Goal: Obtain resource: Download file/media

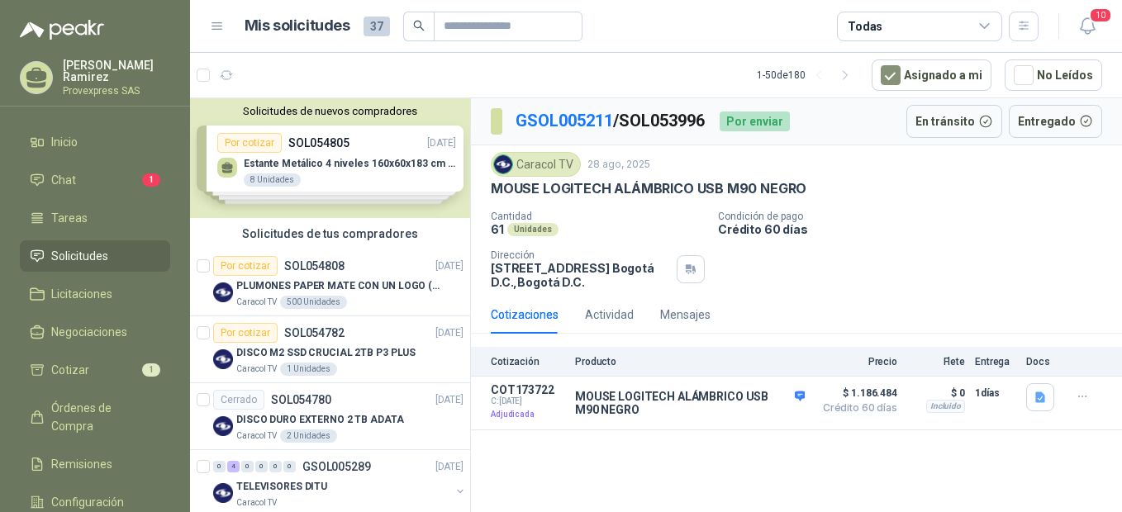
scroll to position [368, 0]
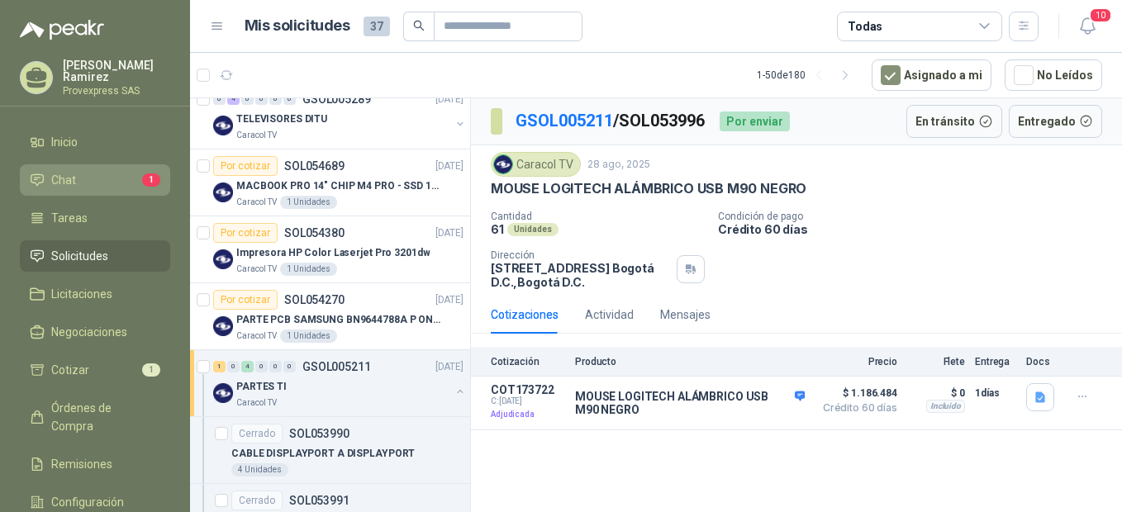
click at [109, 173] on li "Chat 1" at bounding box center [95, 180] width 131 height 18
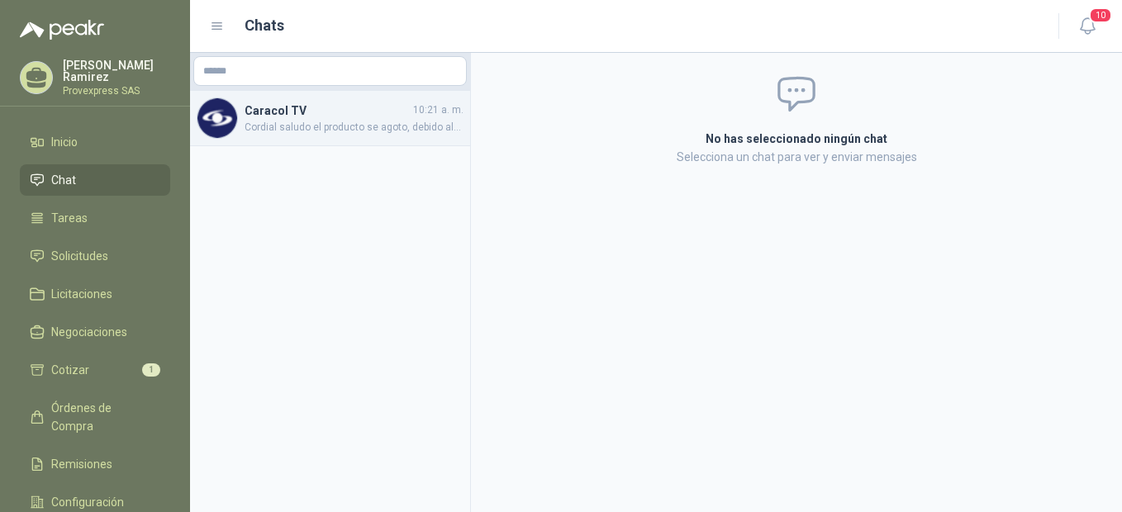
click at [281, 111] on h4 "Caracol TV" at bounding box center [326, 111] width 165 height 18
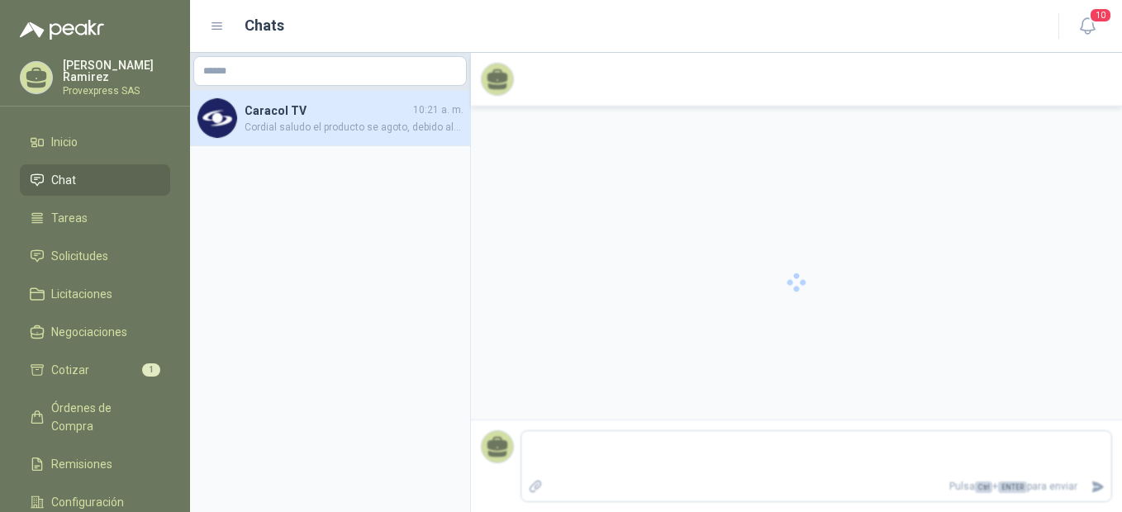
scroll to position [57, 0]
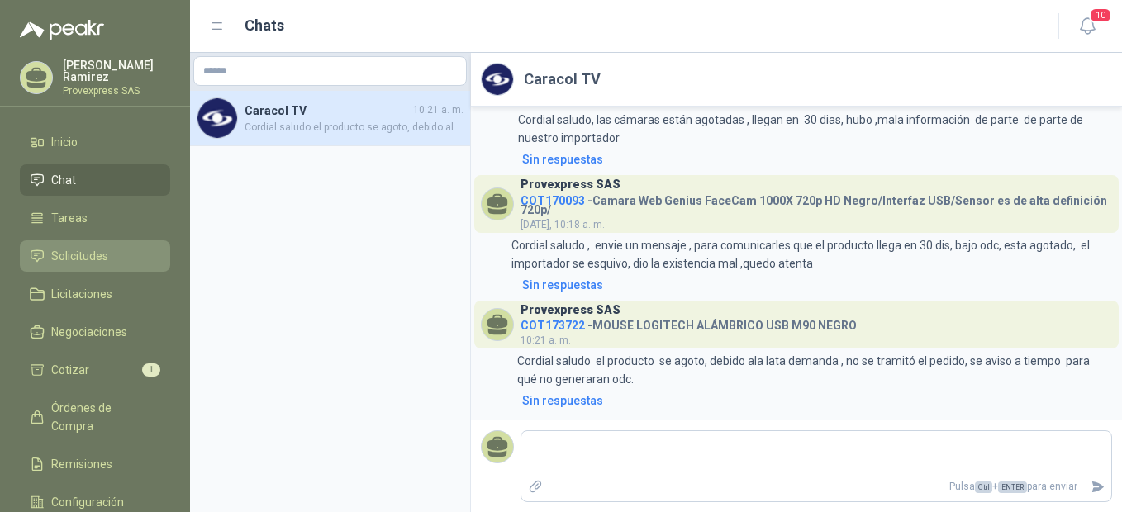
click at [77, 240] on link "Solicitudes" at bounding box center [95, 255] width 150 height 31
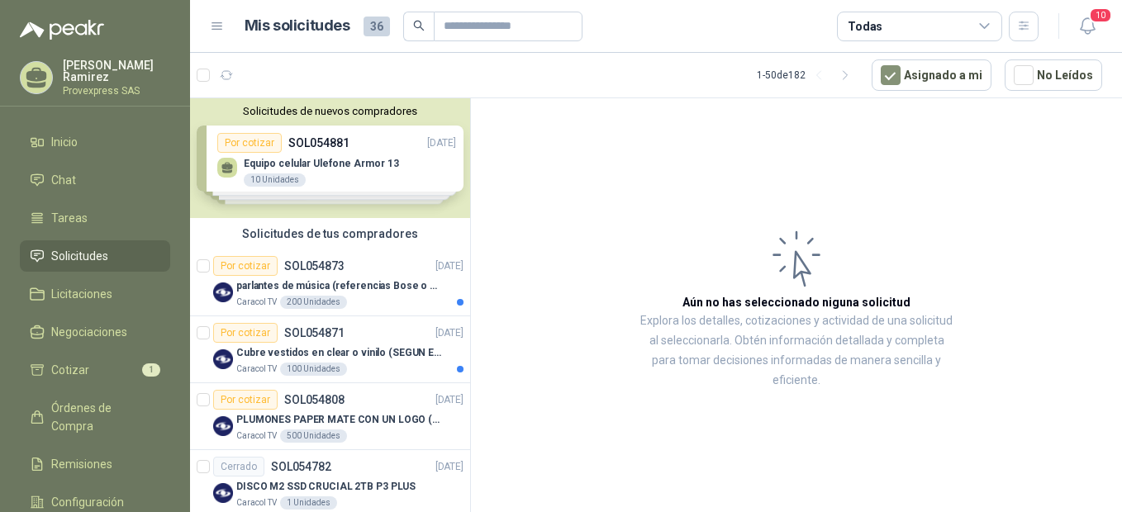
scroll to position [368, 0]
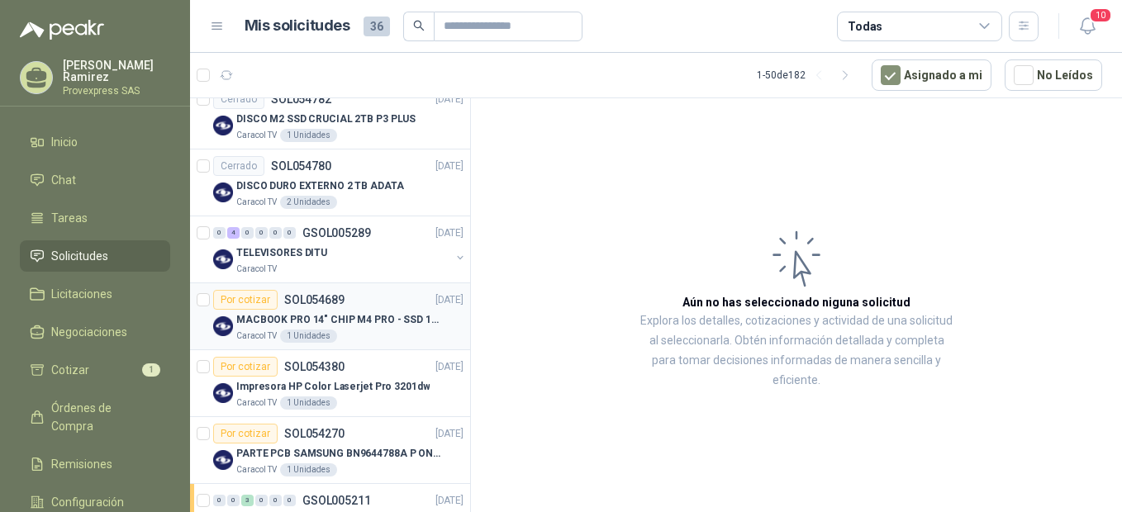
click at [235, 297] on div "Por cotizar" at bounding box center [245, 300] width 64 height 20
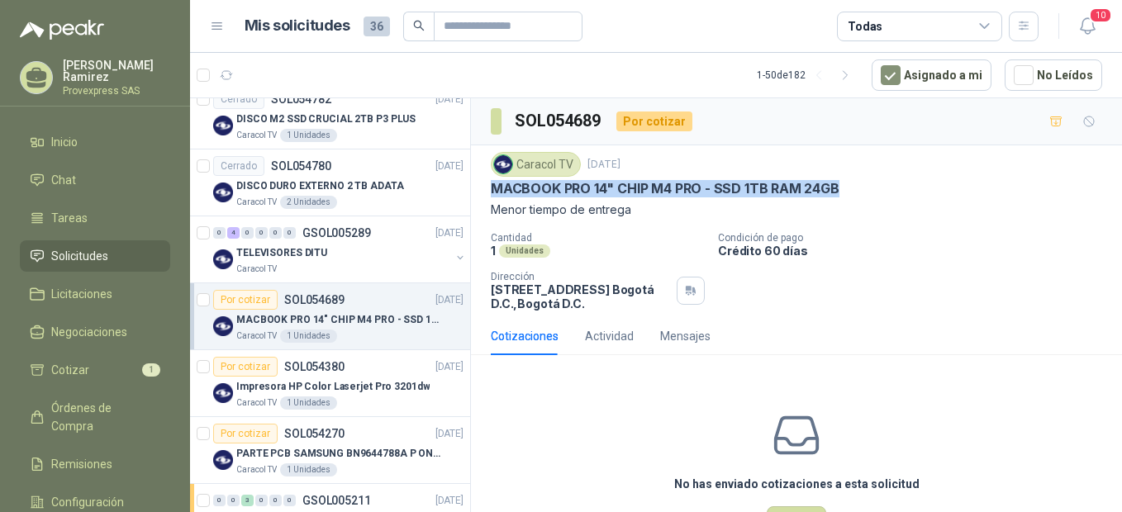
drag, startPoint x: 847, startPoint y: 181, endPoint x: 491, endPoint y: 184, distance: 356.0
click at [491, 184] on div "MACBOOK PRO 14" CHIP M4 PRO - SSD 1TB RAM 24GB" at bounding box center [796, 188] width 611 height 17
drag, startPoint x: 491, startPoint y: 184, endPoint x: 633, endPoint y: 188, distance: 142.1
copy p "MACBOOK PRO 14" CHIP M4 PRO - SSD 1TB RAM 24GB"
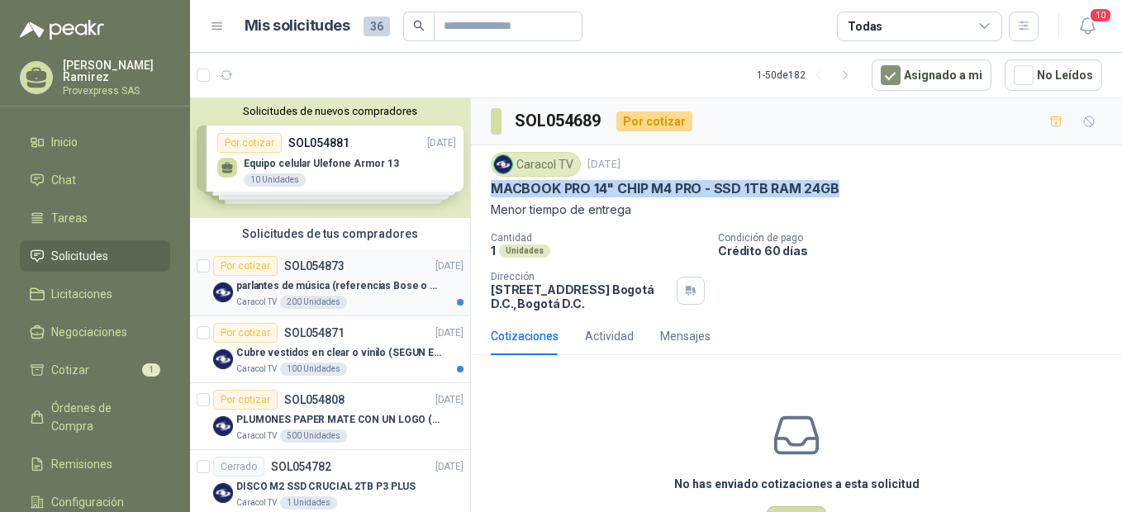
click at [249, 259] on div "Por cotizar" at bounding box center [245, 266] width 64 height 20
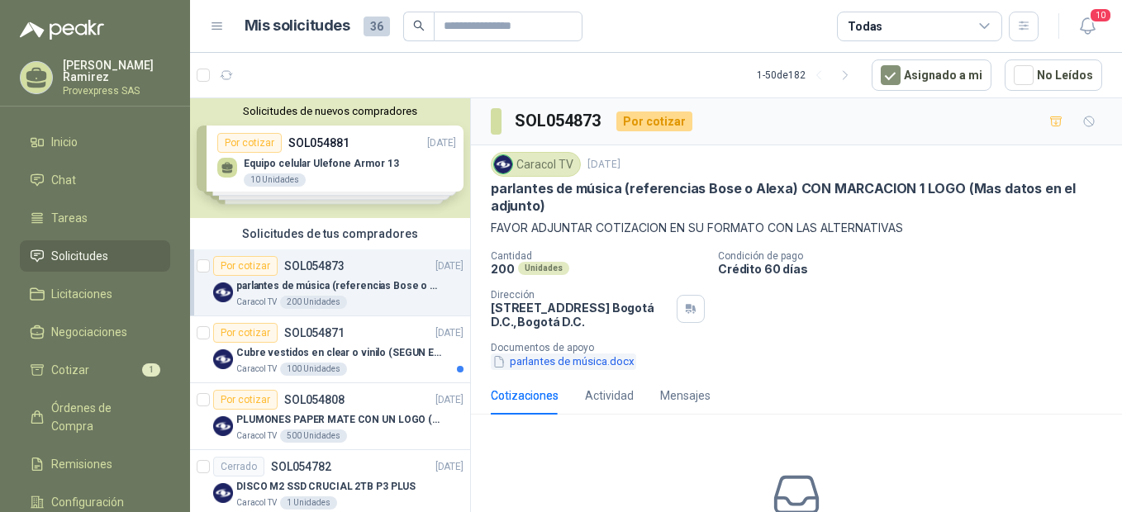
click at [534, 361] on button "parlantes de música.docx" at bounding box center [563, 362] width 145 height 17
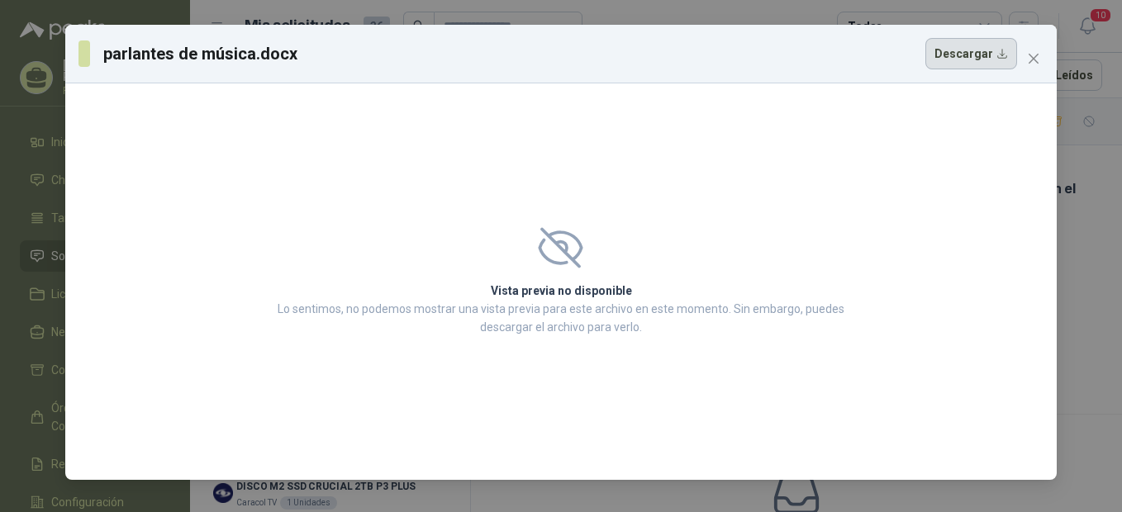
click at [971, 50] on button "Descargar" at bounding box center [971, 53] width 92 height 31
click at [1038, 50] on button "Close" at bounding box center [1033, 58] width 26 height 26
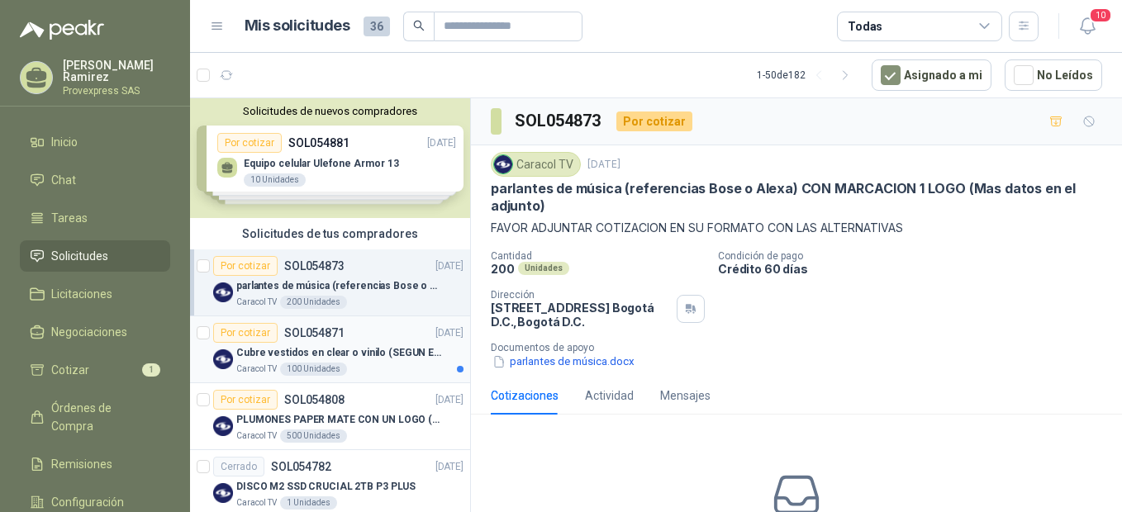
click at [244, 332] on div "Por cotizar" at bounding box center [245, 333] width 64 height 20
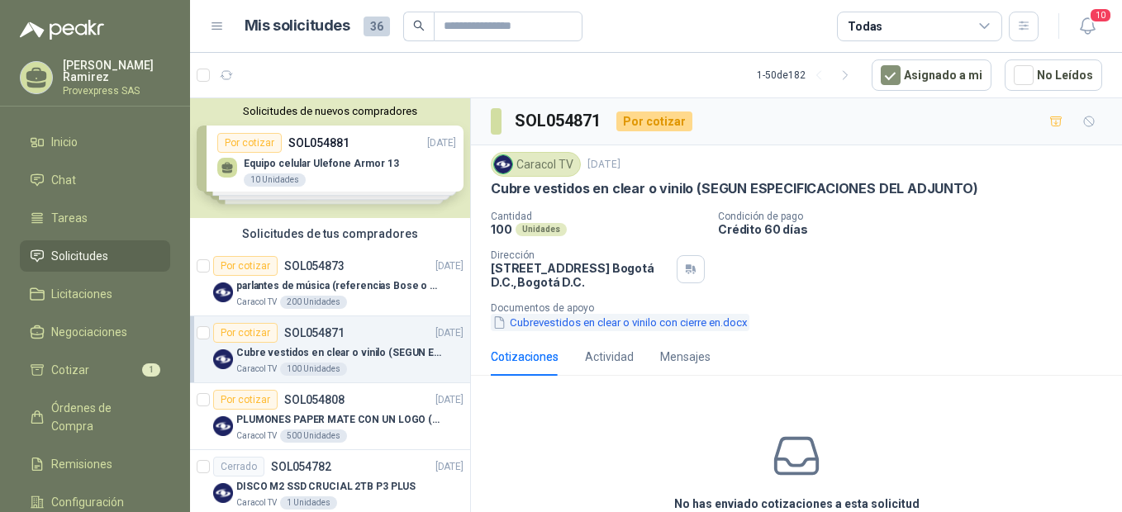
click at [533, 326] on button "Cubrevestidos en clear o vinilo con cierre en.docx" at bounding box center [620, 322] width 259 height 17
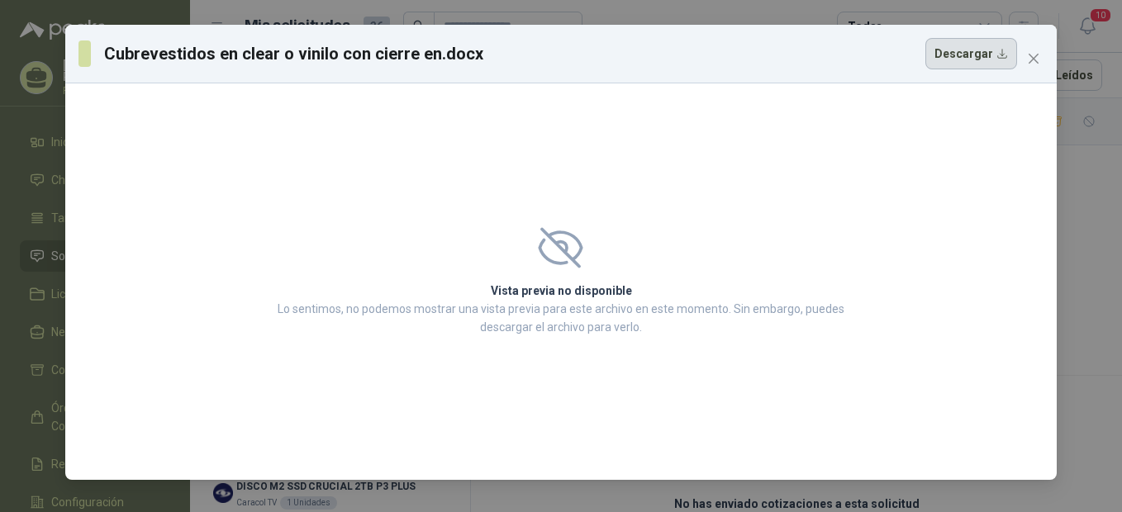
click at [974, 53] on button "Descargar" at bounding box center [971, 53] width 92 height 31
click at [1022, 59] on span "Close" at bounding box center [1033, 58] width 26 height 13
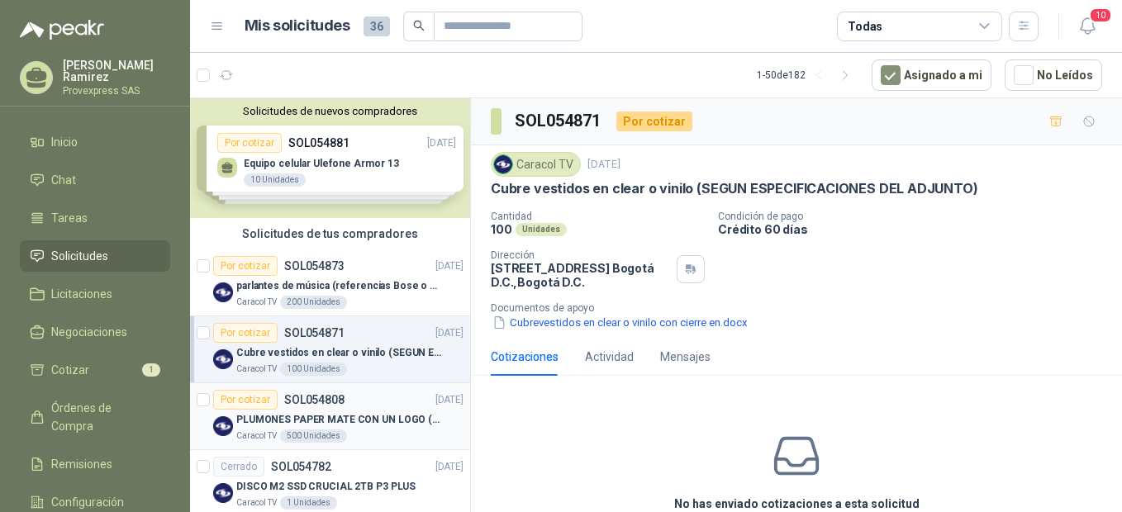
click at [235, 402] on div "Por cotizar" at bounding box center [245, 400] width 64 height 20
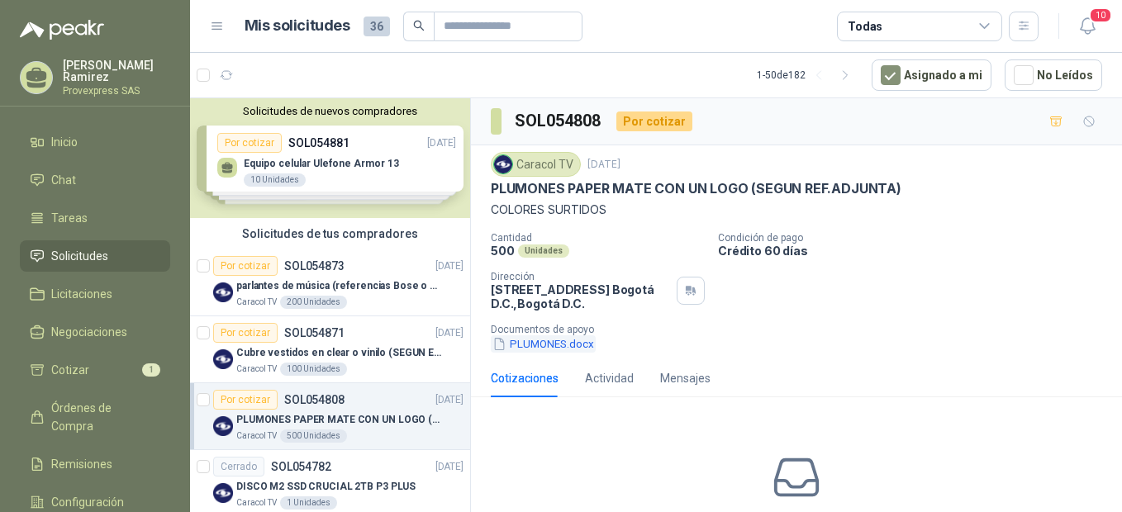
click at [528, 343] on button "PLUMONES.docx" at bounding box center [543, 343] width 105 height 17
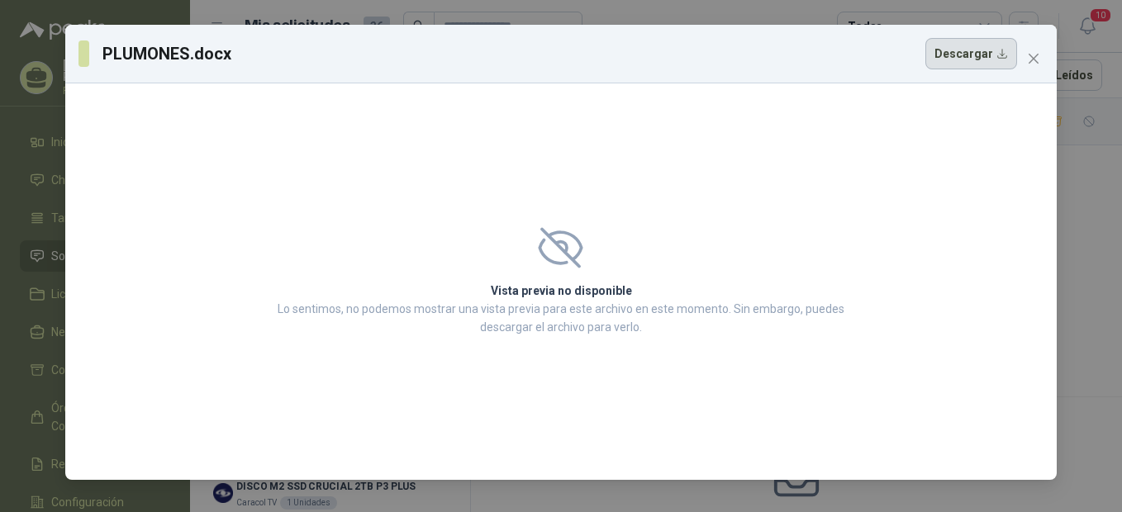
click at [978, 51] on button "Descargar" at bounding box center [971, 53] width 92 height 31
